Goal: Information Seeking & Learning: Learn about a topic

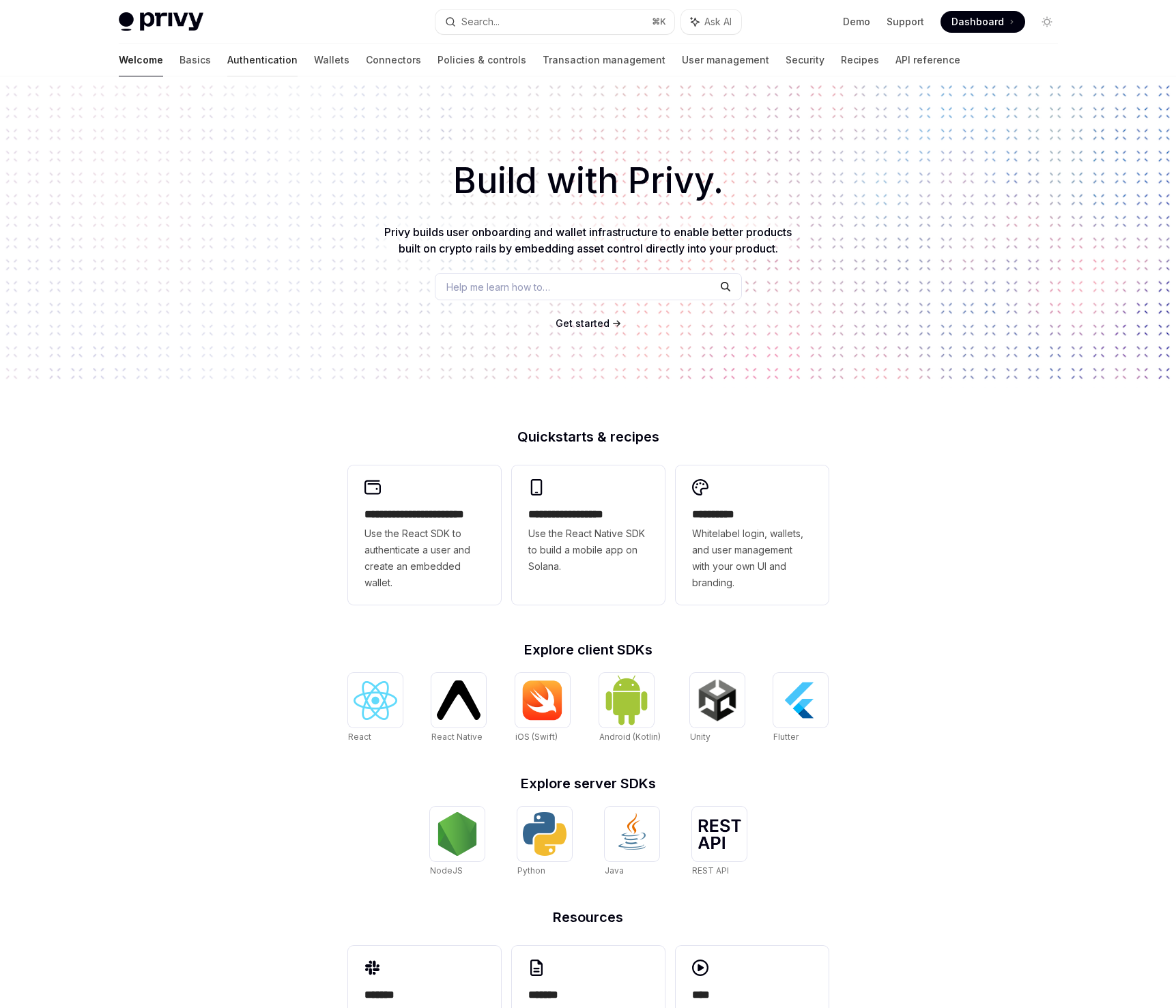
click at [227, 67] on link "Authentication" at bounding box center [262, 60] width 70 height 33
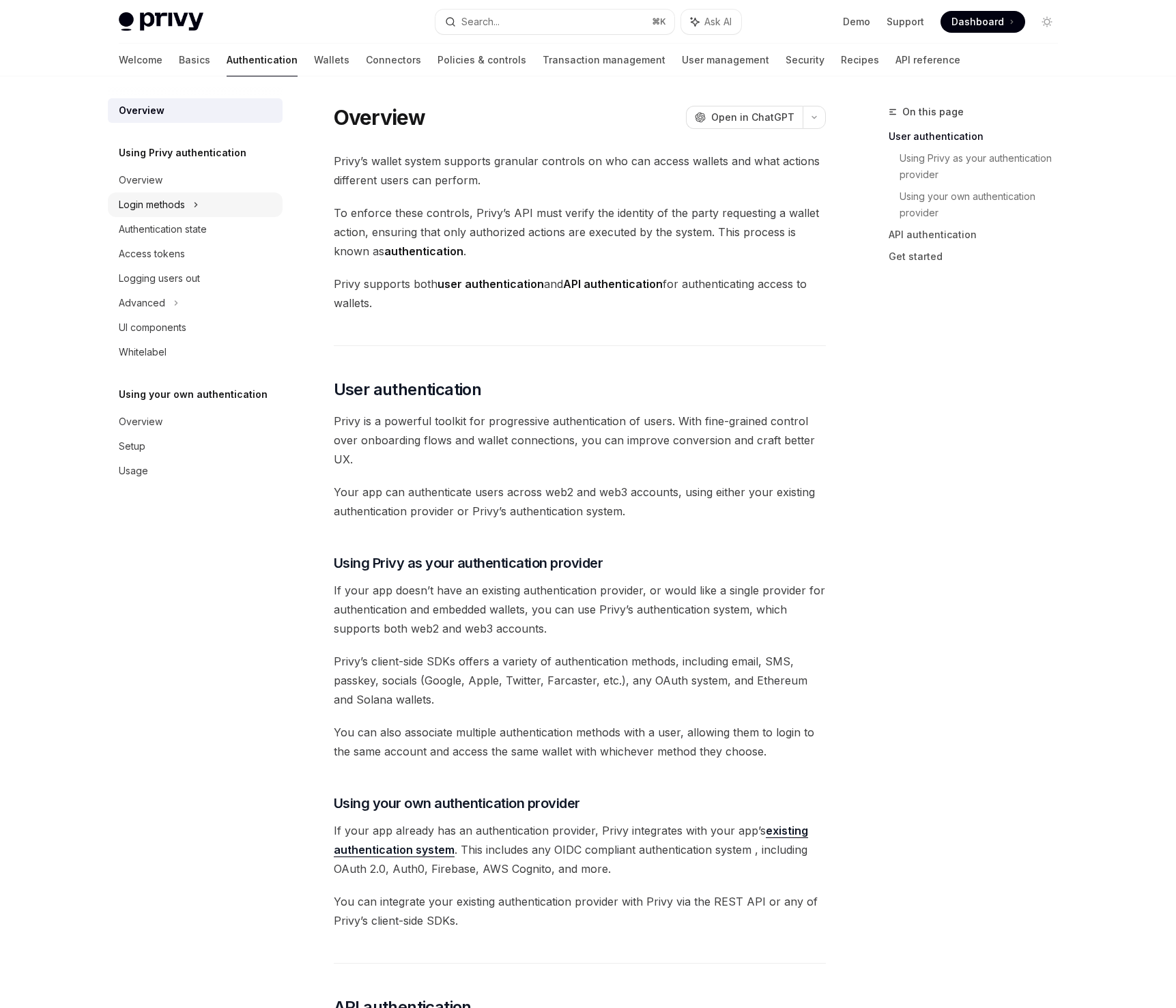
click at [181, 209] on div "Login methods" at bounding box center [151, 205] width 66 height 16
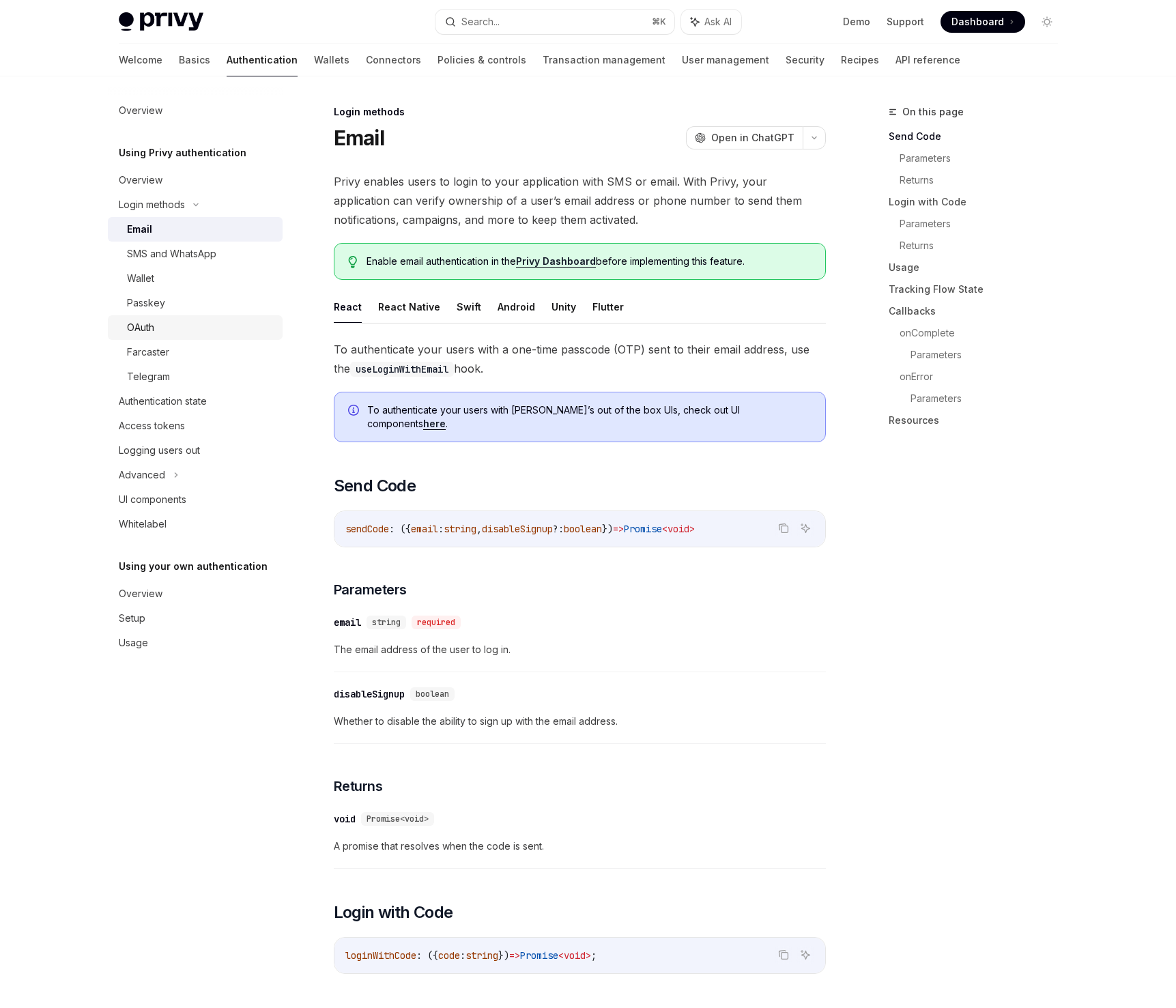
click at [190, 323] on div "OAuth" at bounding box center [201, 327] width 147 height 16
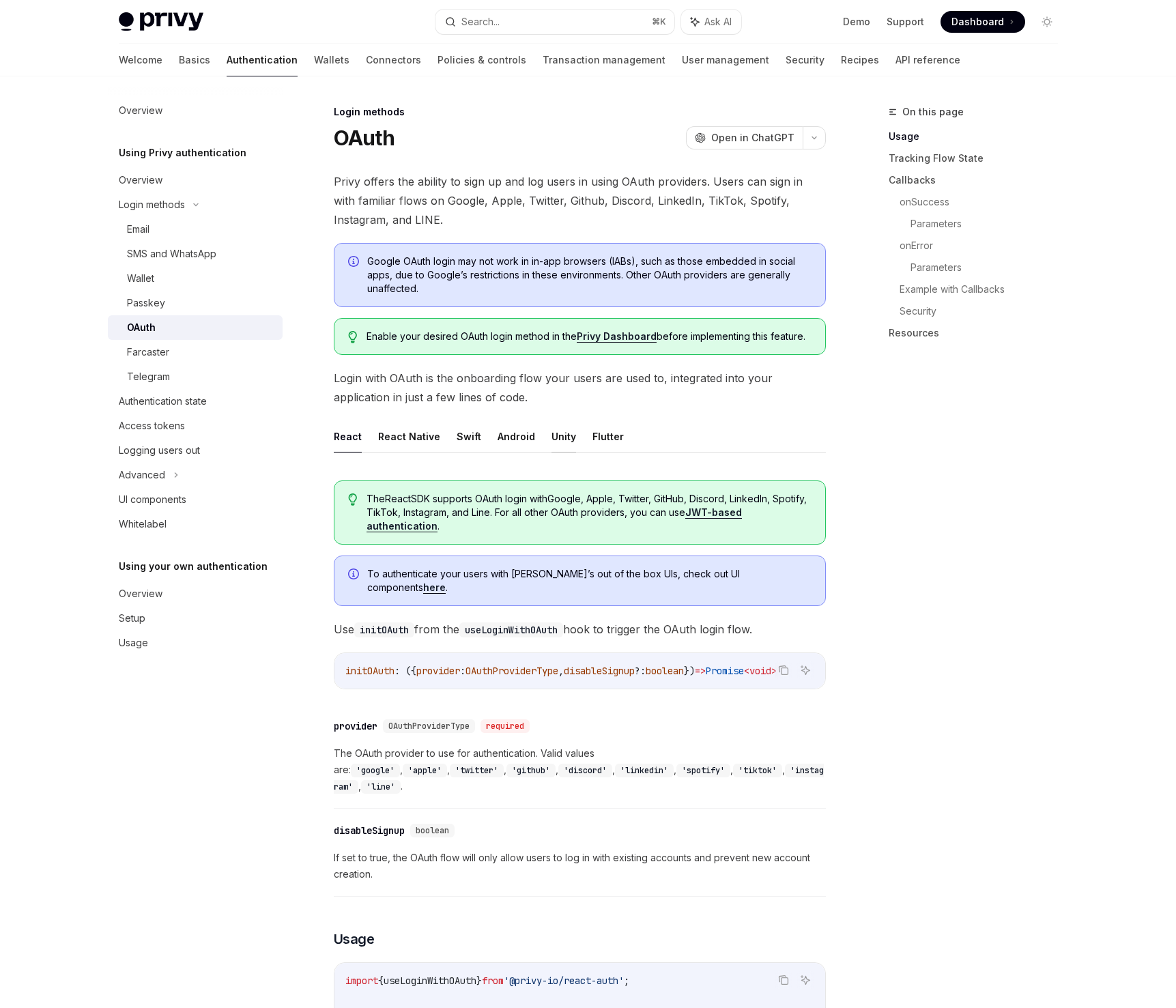
click at [556, 431] on button "Unity" at bounding box center [564, 437] width 24 height 32
type textarea "*"
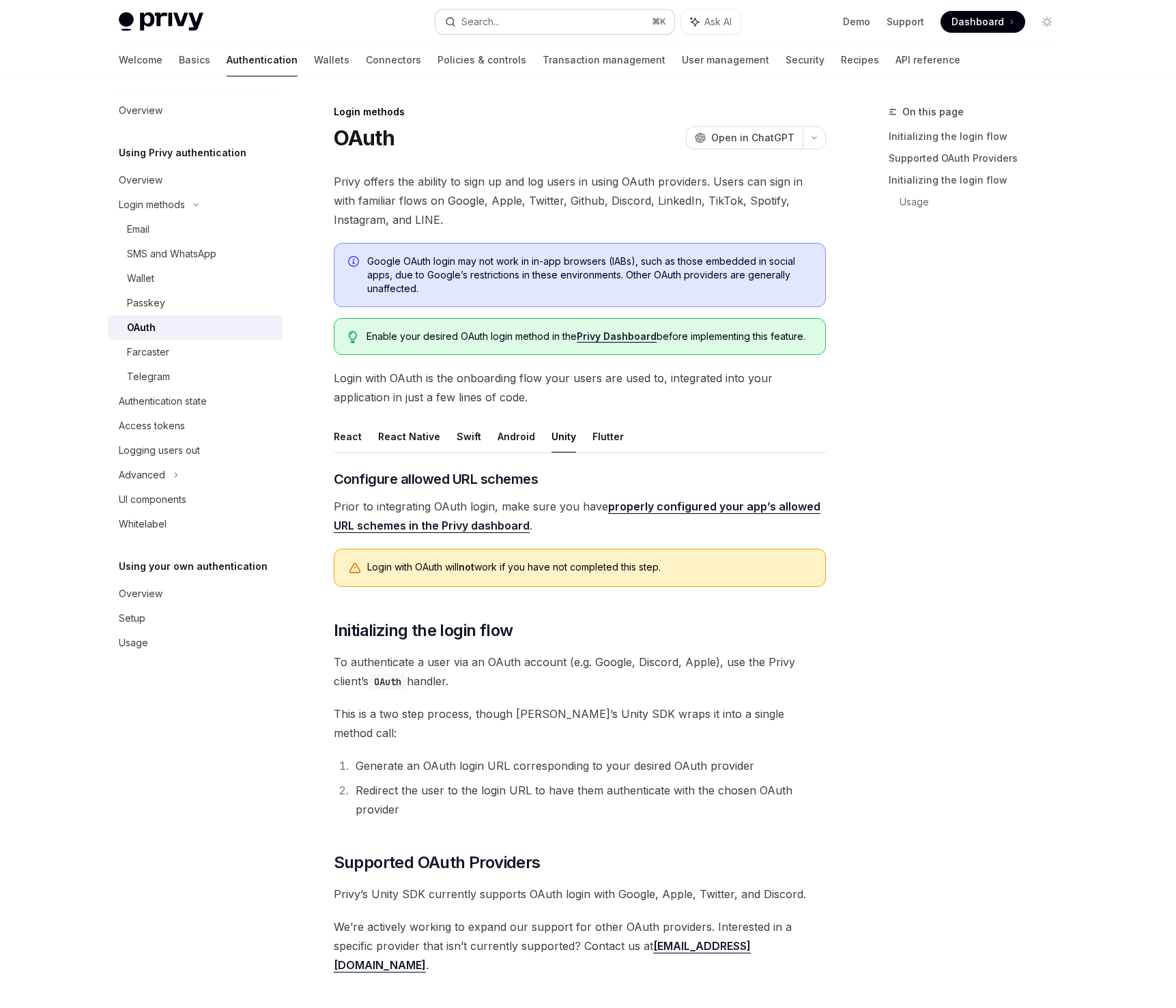
click at [579, 27] on button "Search... ⌘ K" at bounding box center [554, 22] width 239 height 24
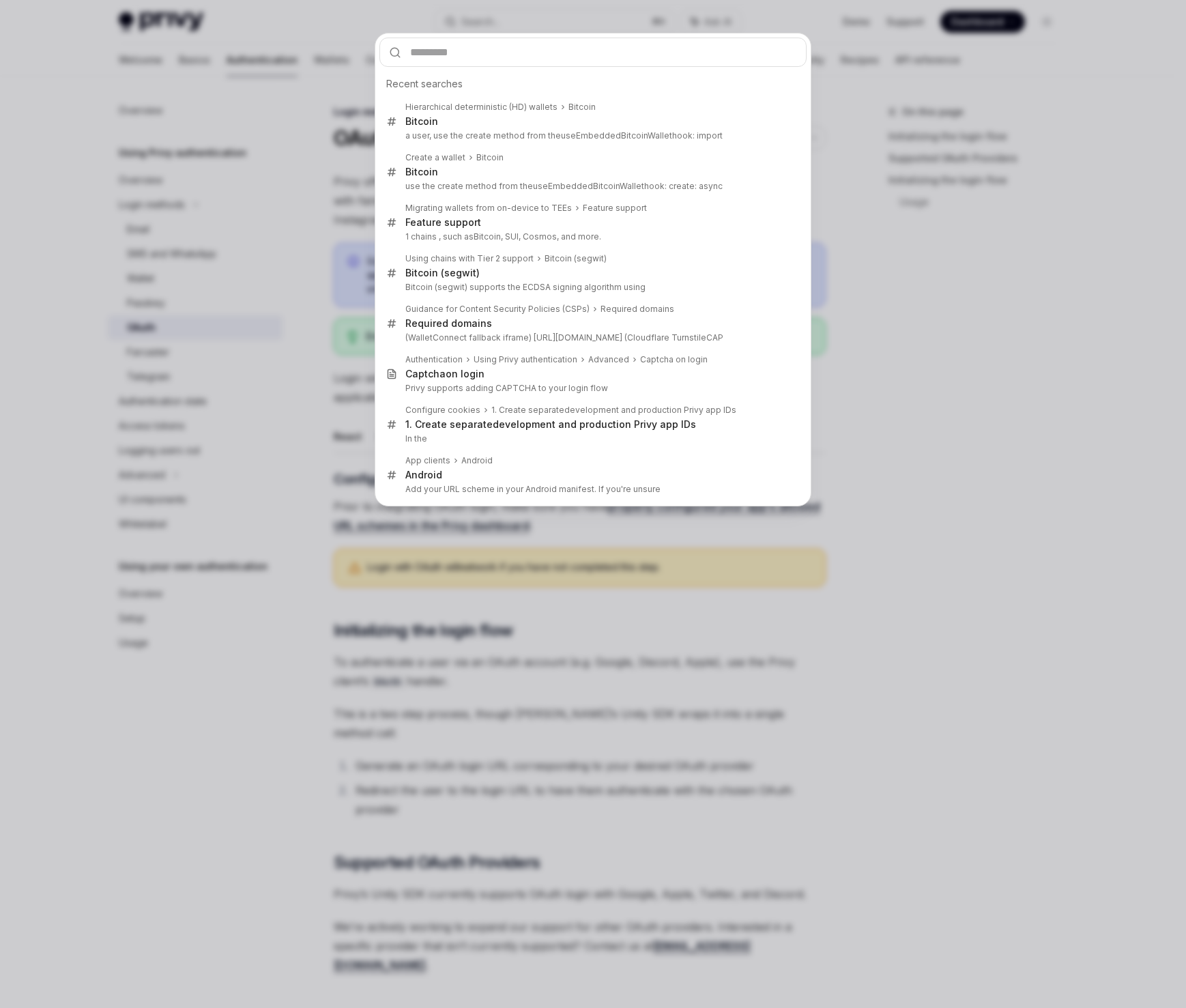
type input "**********"
